Goal: Information Seeking & Learning: Learn about a topic

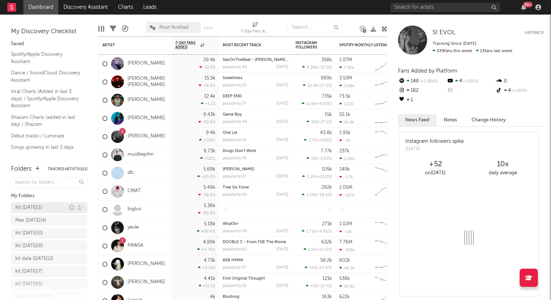
click at [32, 208] on div "Kit [DATE] ( 1 )" at bounding box center [28, 207] width 27 height 9
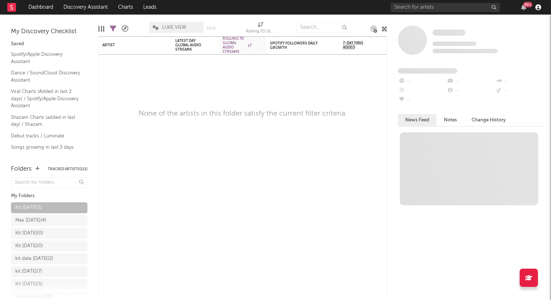
click at [539, 6] on icon "button" at bounding box center [538, 7] width 6 height 6
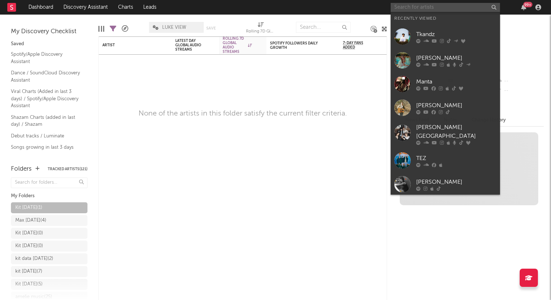
click at [462, 4] on input "text" at bounding box center [445, 7] width 109 height 9
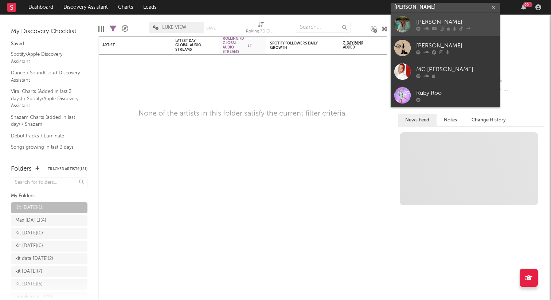
type input "[PERSON_NAME]"
click at [432, 25] on div "[PERSON_NAME]" at bounding box center [456, 21] width 80 height 9
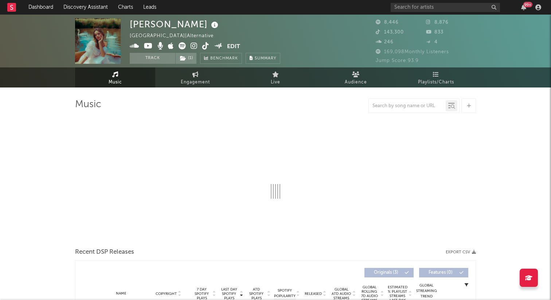
select select "1w"
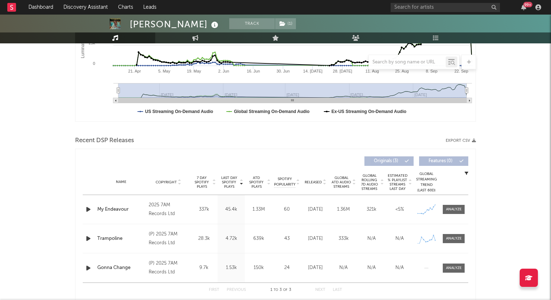
scroll to position [170, 0]
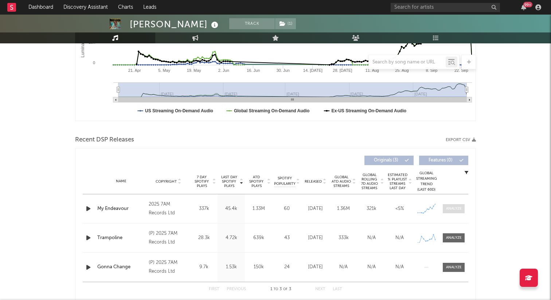
click at [447, 208] on div at bounding box center [454, 208] width 16 height 5
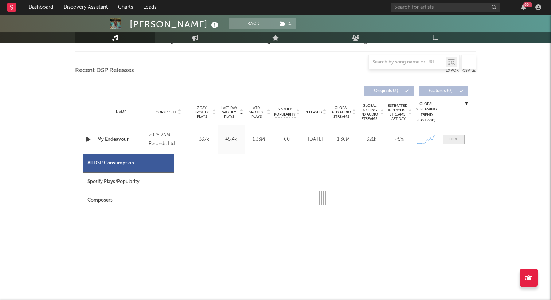
scroll to position [254, 0]
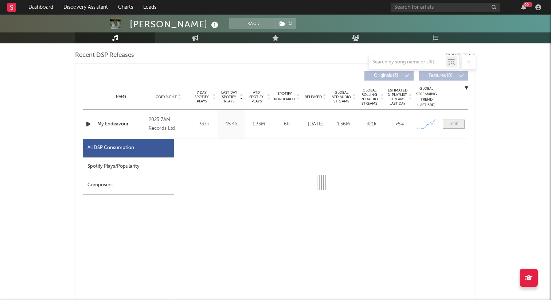
select select "1w"
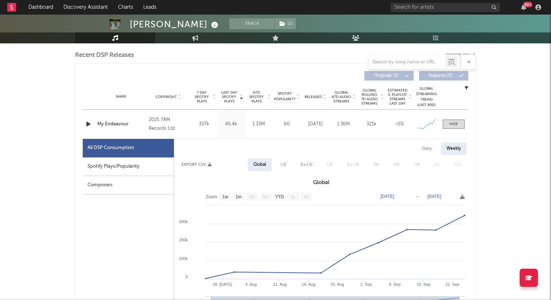
click at [127, 166] on div "Spotify Plays/Popularity" at bounding box center [128, 166] width 91 height 19
select select "1w"
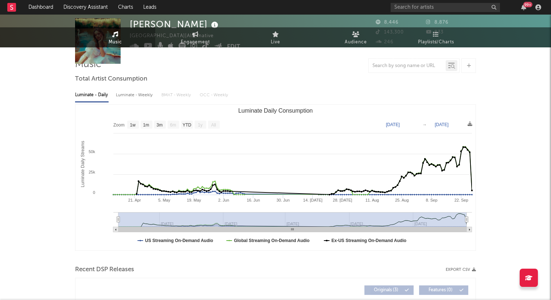
scroll to position [0, 0]
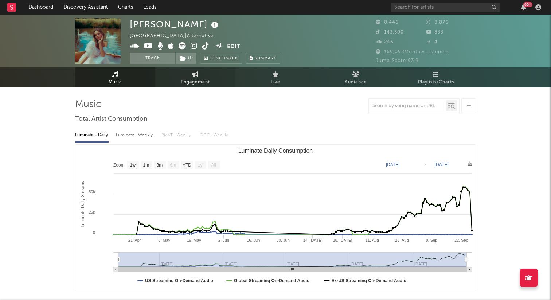
click at [198, 76] on icon at bounding box center [195, 74] width 6 height 6
select select "1w"
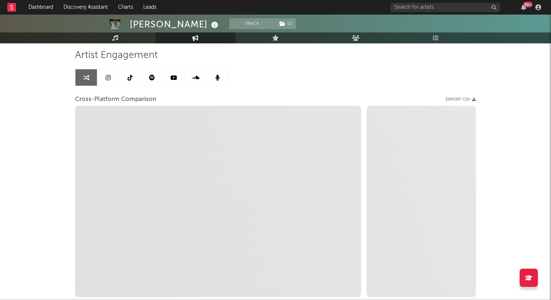
scroll to position [48, 0]
select select "1m"
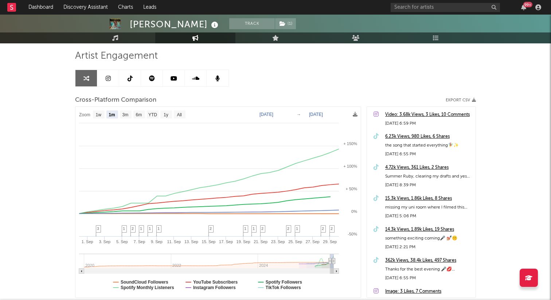
click at [133, 78] on link at bounding box center [130, 78] width 22 height 16
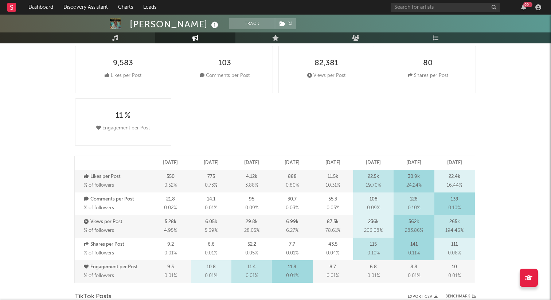
select select "6m"
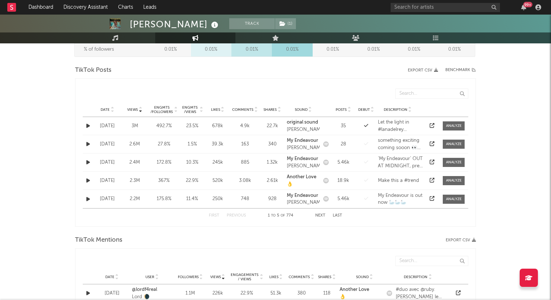
scroll to position [345, 0]
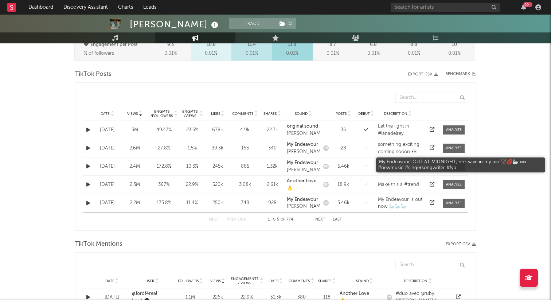
click at [405, 164] on div "‘My Endeavour’ OUT AT MIDNIGHT, pre-save in my bio 🏹💋🦢 xxx #newmusic #singerson…" at bounding box center [400, 166] width 45 height 14
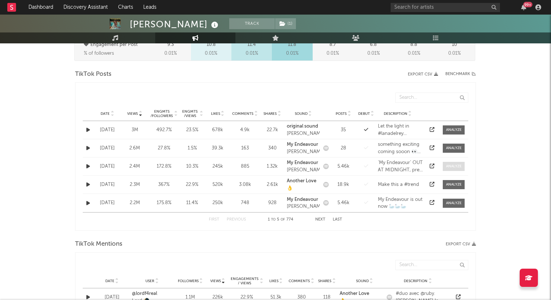
click at [448, 165] on div at bounding box center [454, 166] width 16 height 5
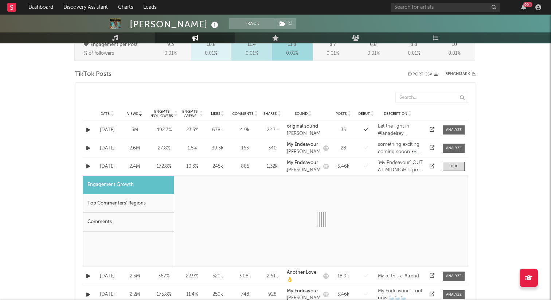
select select "1m"
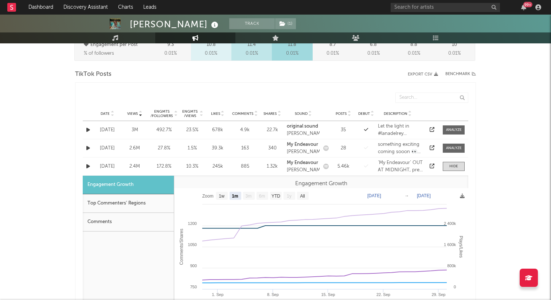
click at [172, 167] on div "172.8 %" at bounding box center [163, 166] width 27 height 7
click at [310, 162] on strong "My Endeavour" at bounding box center [302, 162] width 31 height 5
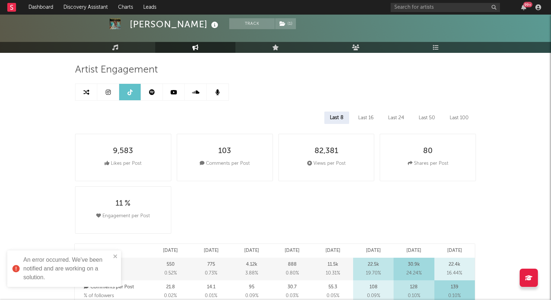
scroll to position [0, 0]
